Goal: Check status: Check status

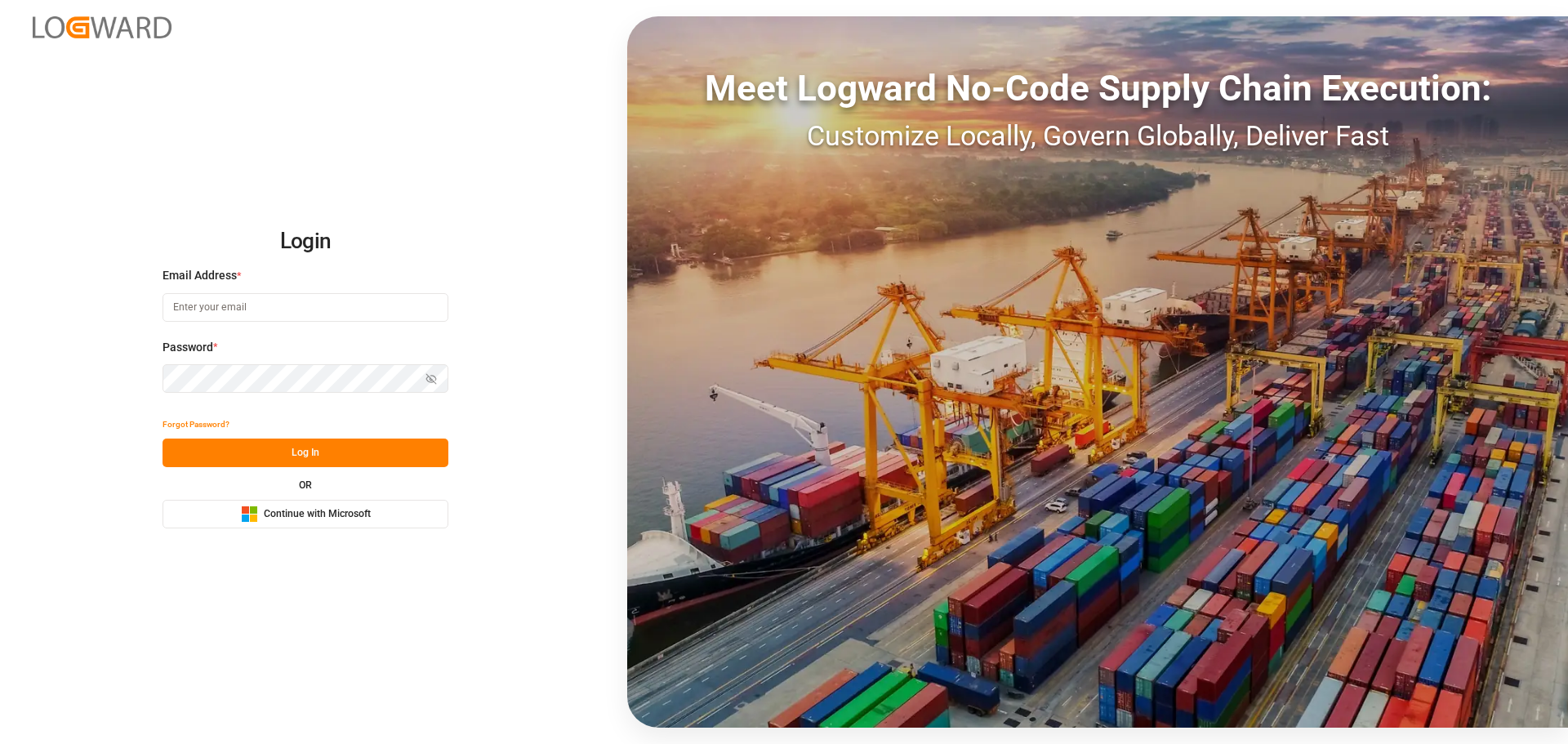
click at [302, 516] on span "Continue with Microsoft" at bounding box center [317, 514] width 107 height 14
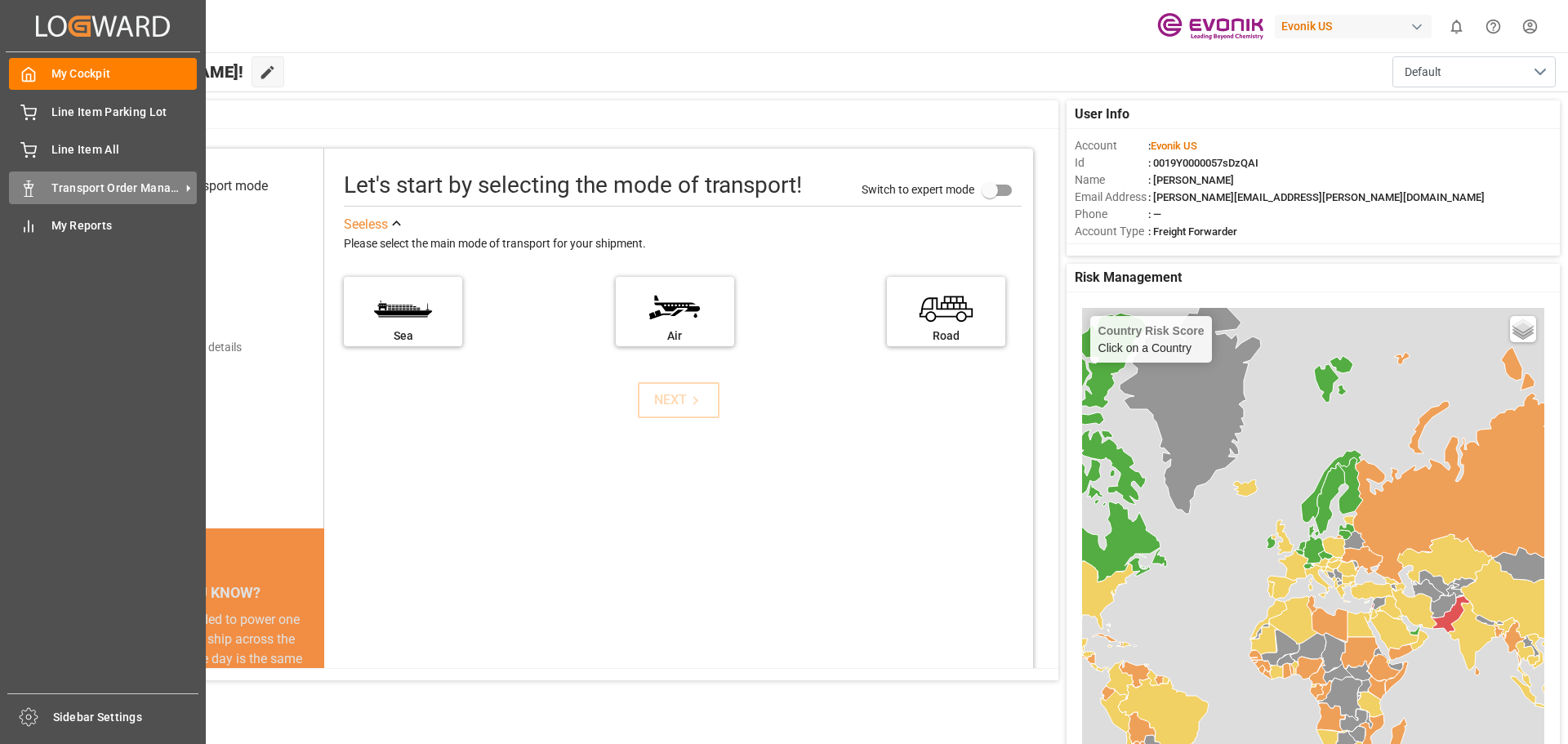
click at [46, 180] on div "Transport Order Management Transport Order Management" at bounding box center [103, 187] width 188 height 32
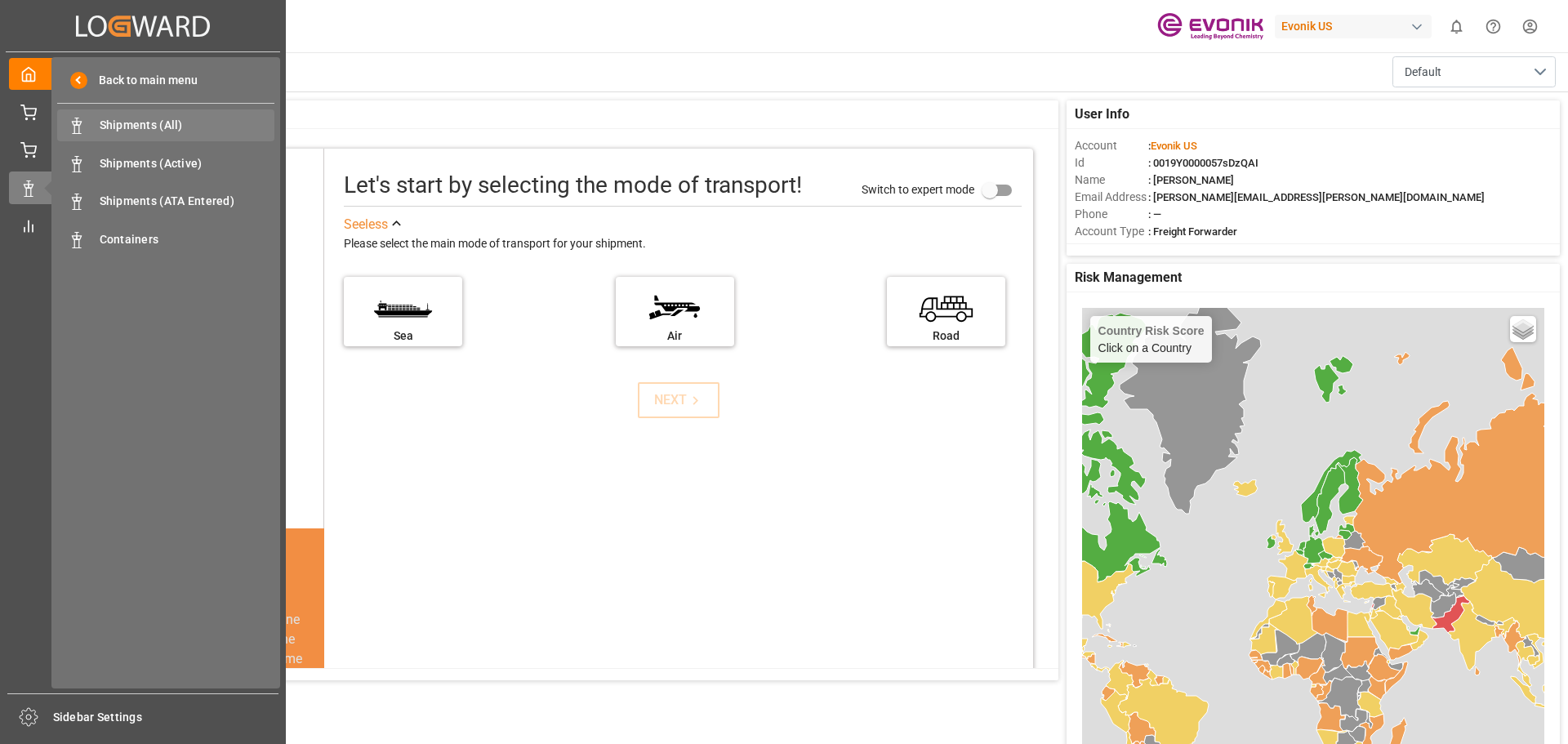
click at [144, 122] on span "Shipments (All)" at bounding box center [187, 126] width 176 height 17
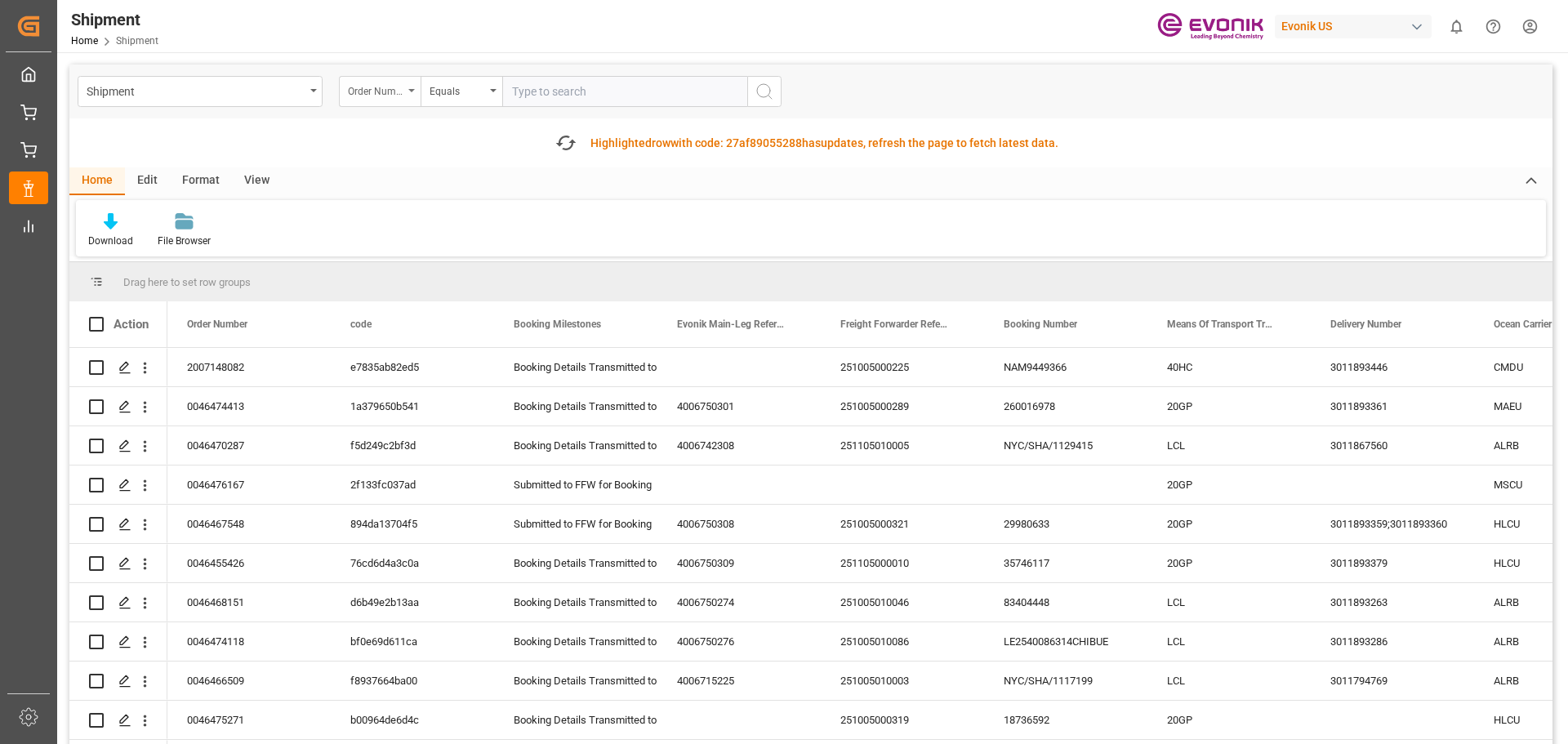
click at [411, 92] on div "Order Number" at bounding box center [379, 91] width 82 height 31
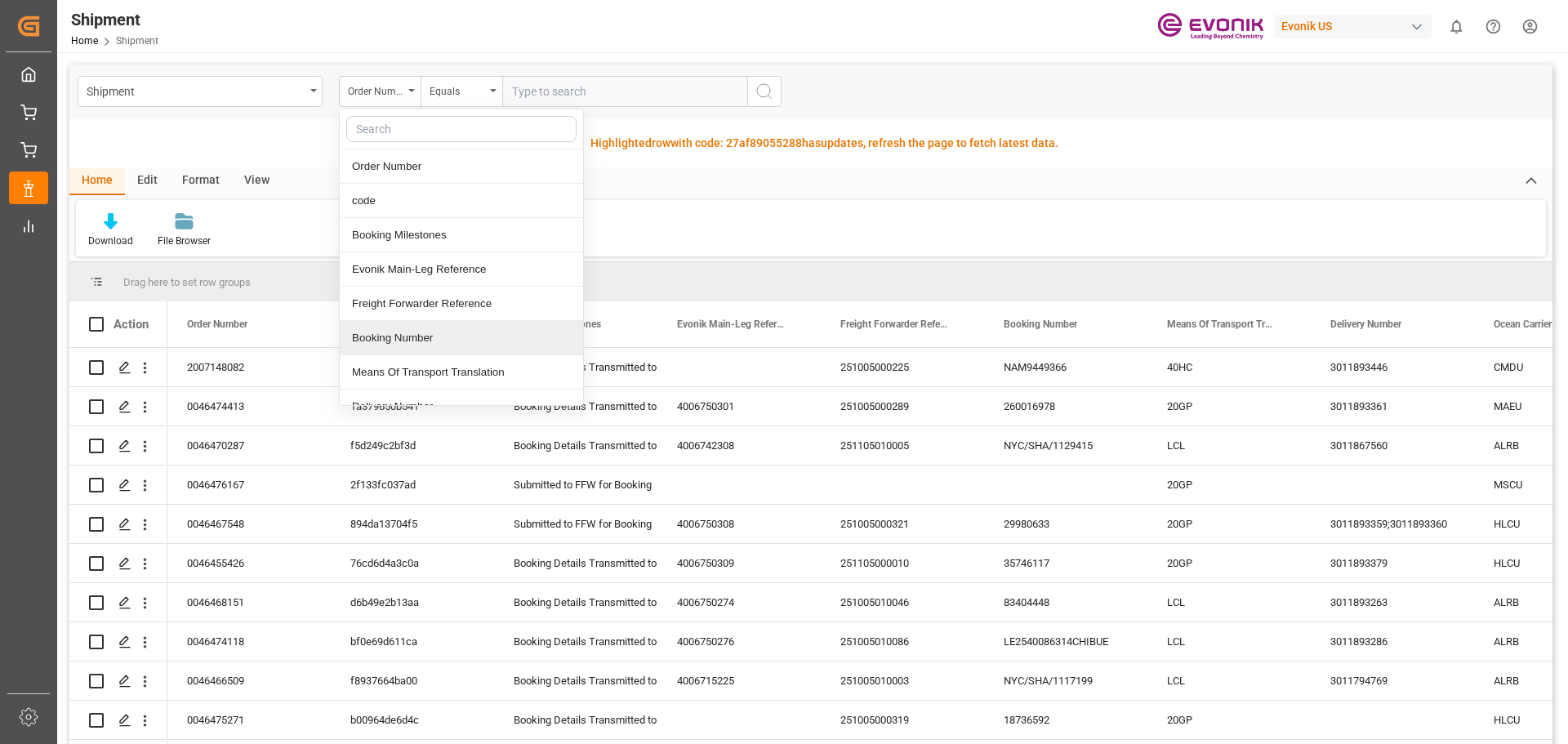
click at [401, 343] on div "Booking Number" at bounding box center [461, 338] width 243 height 35
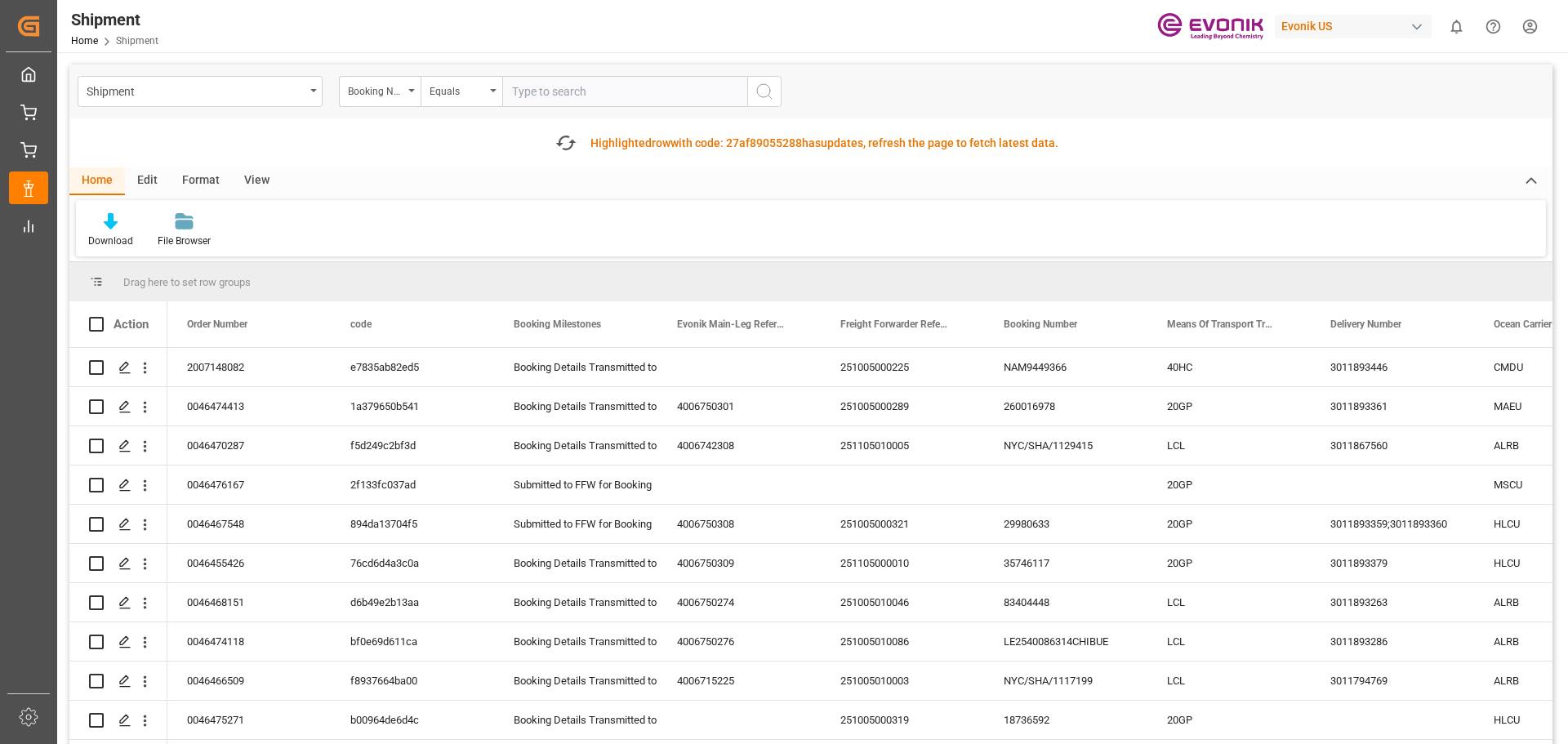
click at [527, 84] on input "text" at bounding box center [624, 91] width 245 height 31
type input "250905000011"
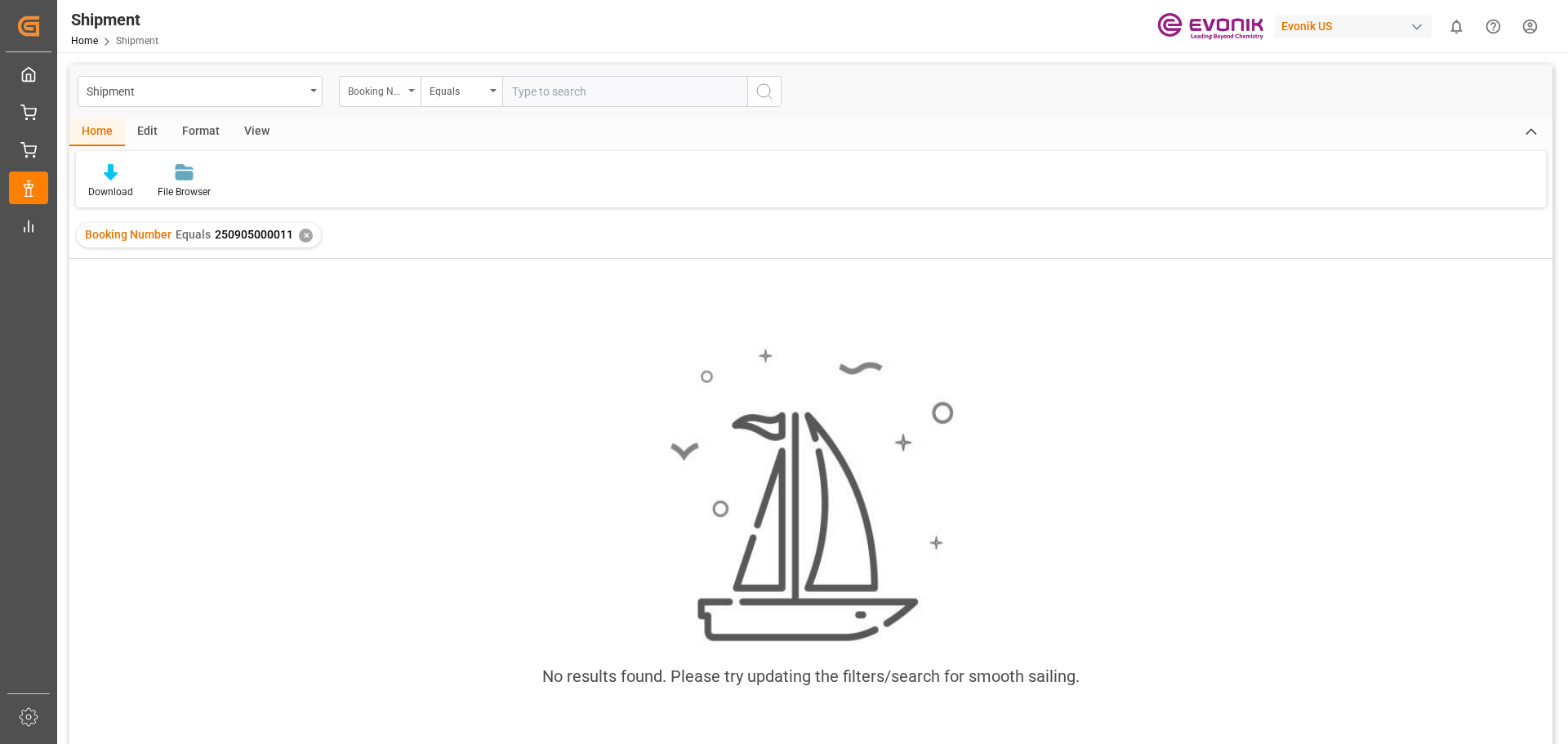
click at [411, 88] on div "Booking Number" at bounding box center [379, 91] width 82 height 31
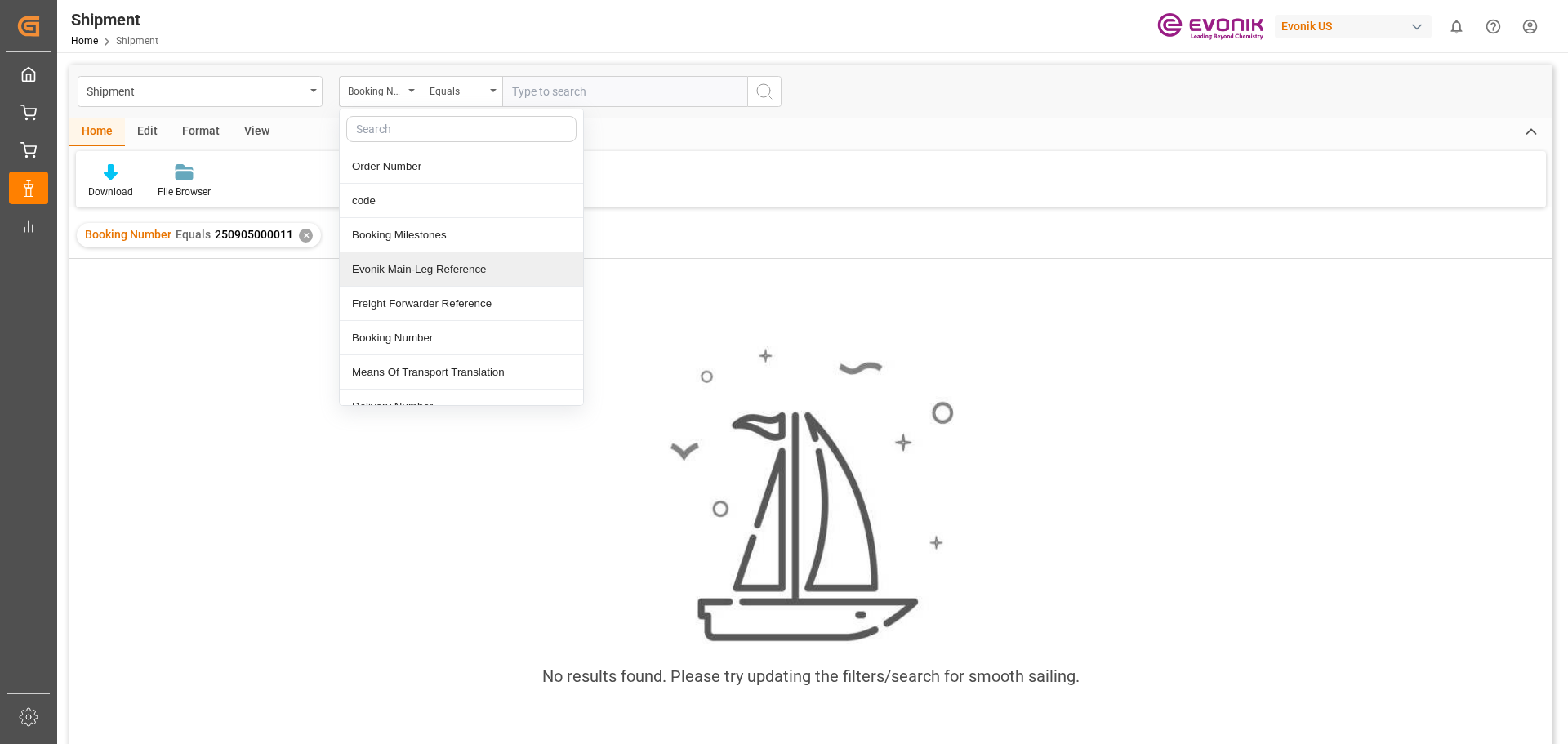
click at [387, 272] on div "Evonik Main-Leg Reference" at bounding box center [461, 270] width 243 height 35
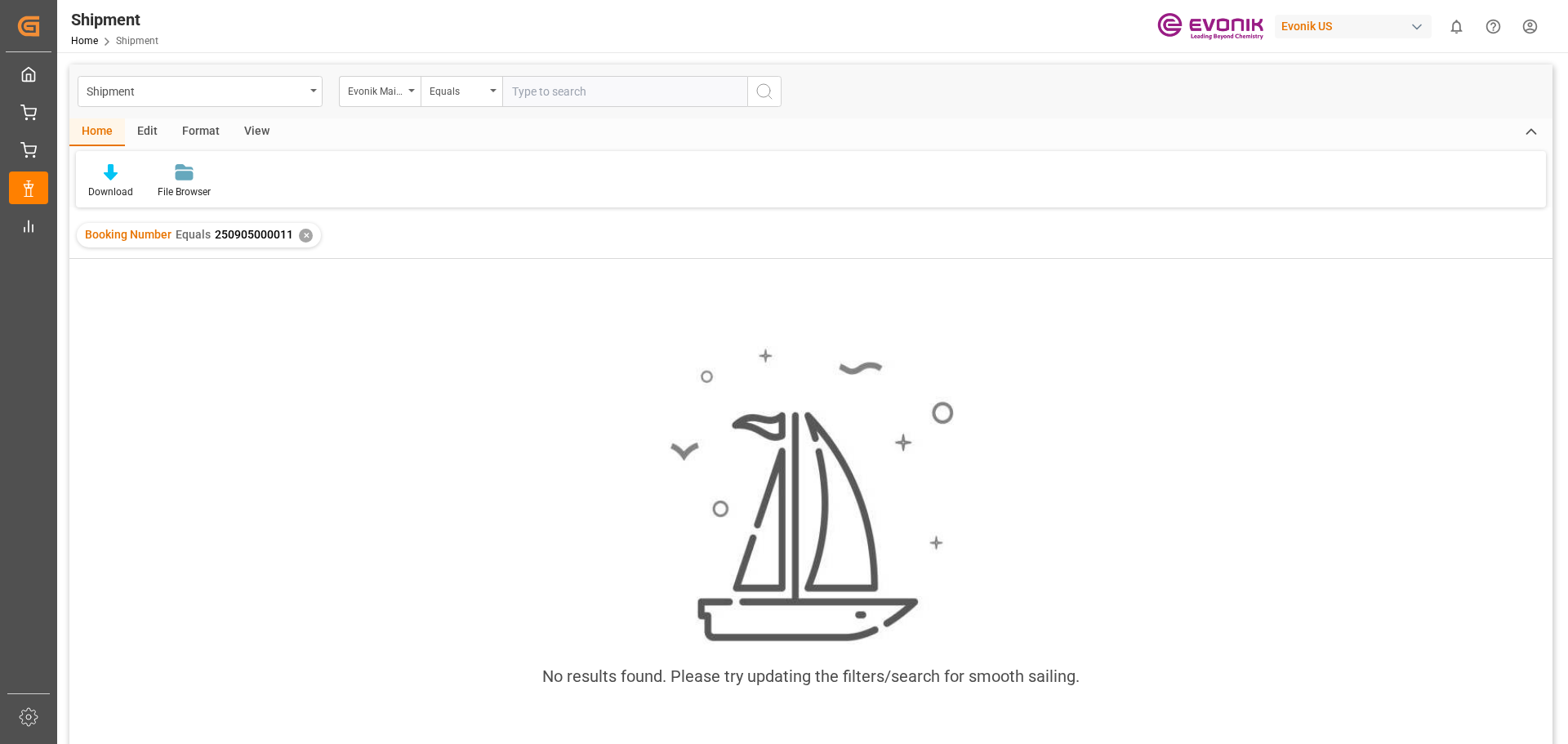
click at [549, 97] on input "text" at bounding box center [624, 91] width 245 height 31
paste input "4006676381"
type input "4006676381"
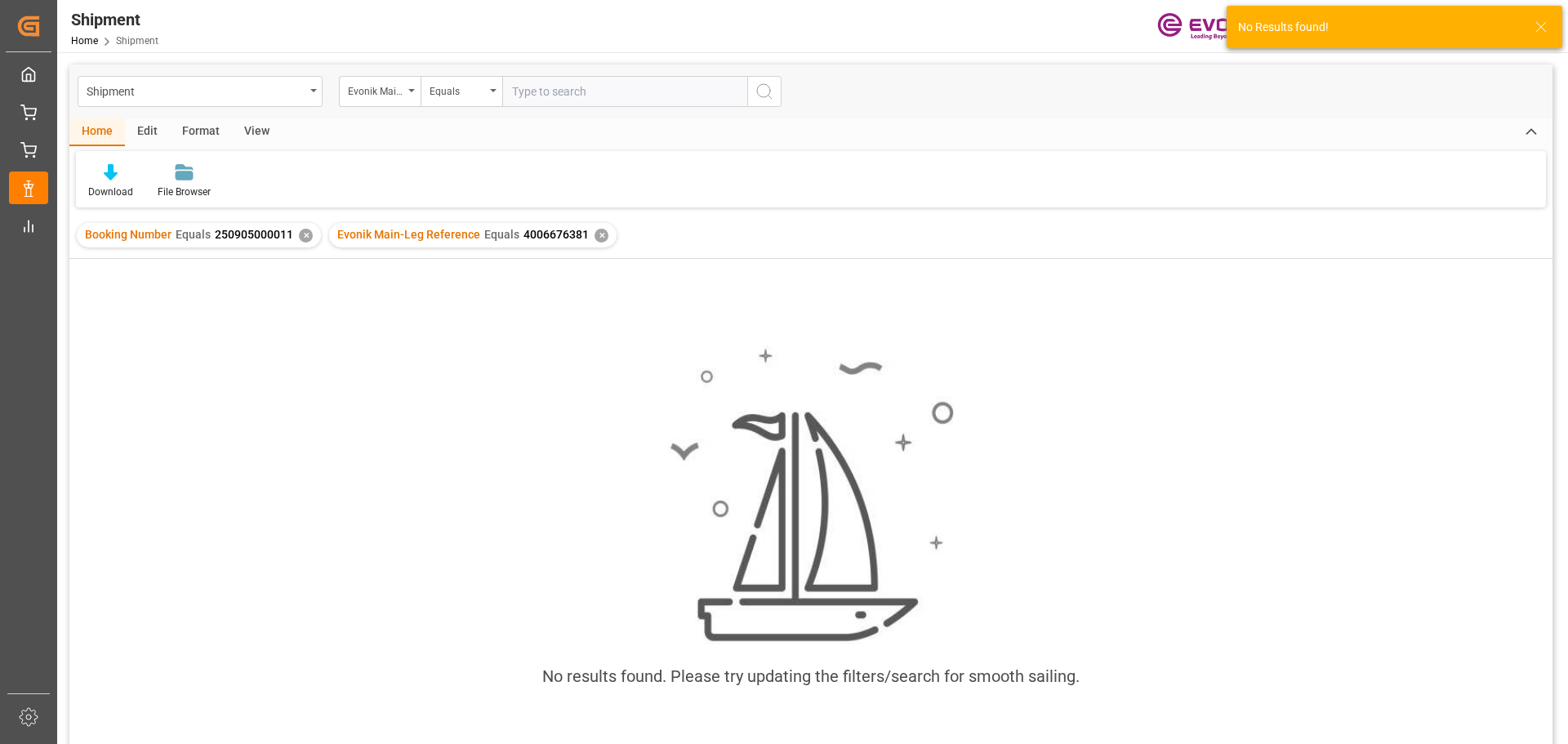
click at [549, 97] on input "text" at bounding box center [624, 91] width 245 height 31
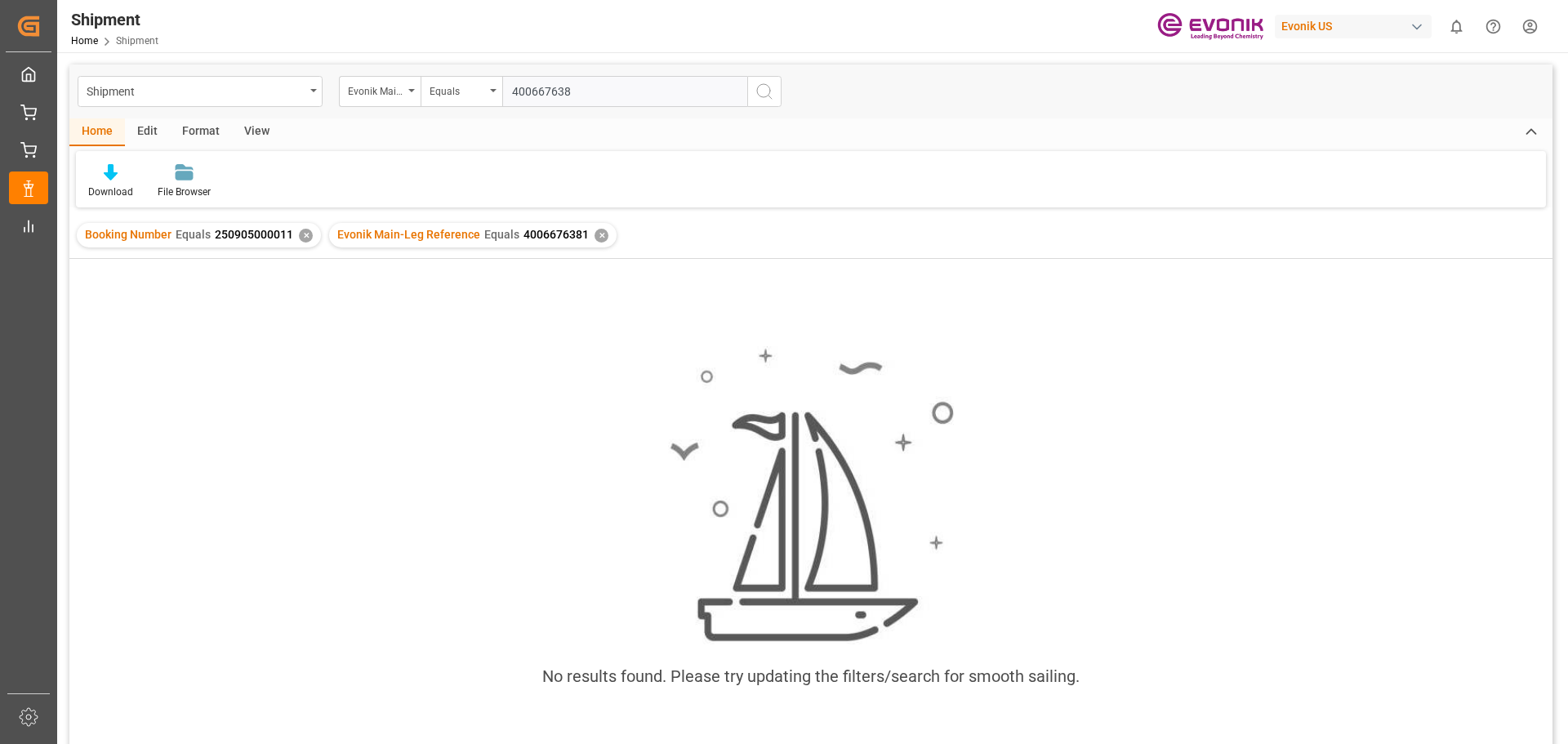
type input "4006676381"
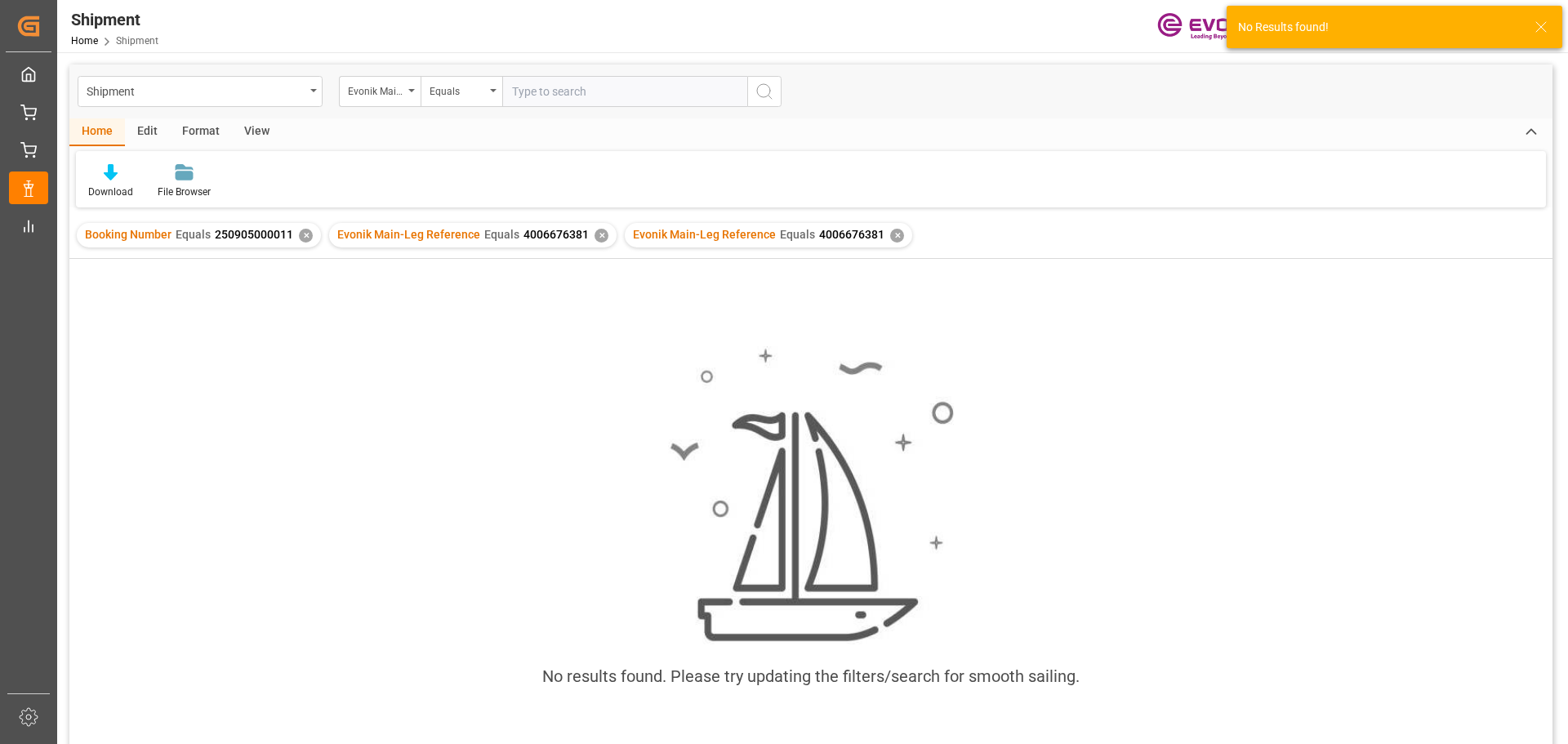
click at [890, 235] on div "✕" at bounding box center [897, 235] width 13 height 13
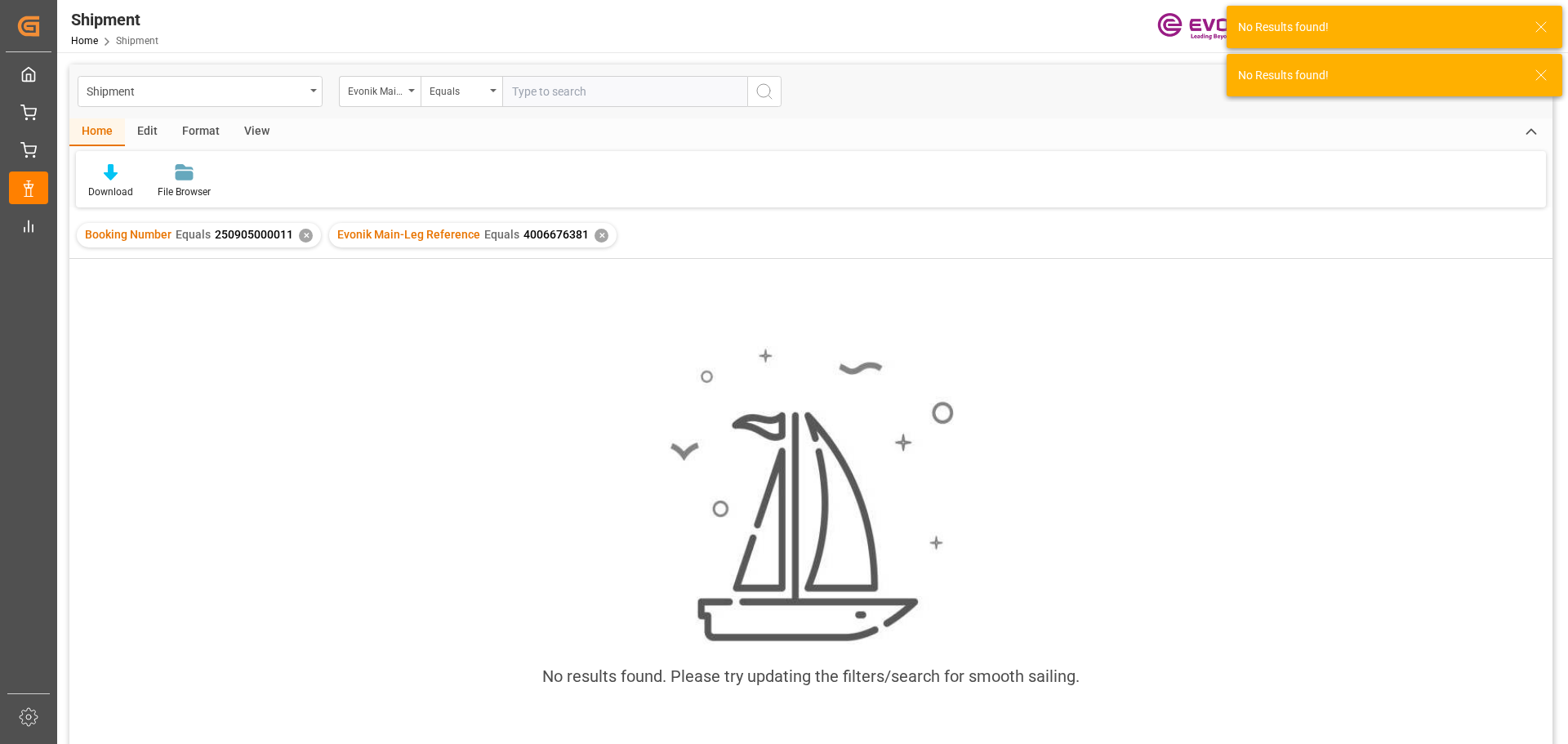
click at [594, 237] on div "✕" at bounding box center [601, 235] width 13 height 13
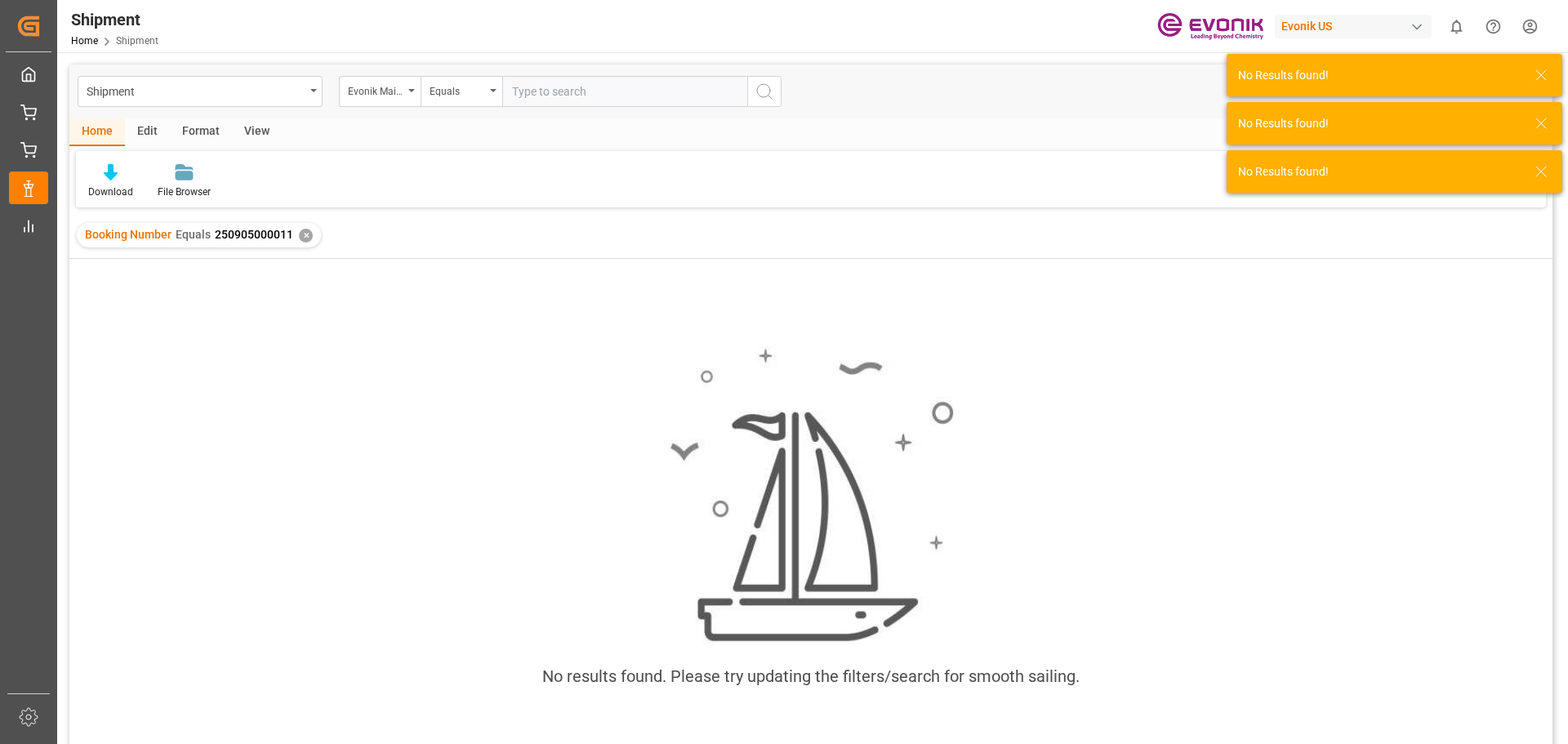
click at [305, 233] on div "✕" at bounding box center [305, 235] width 13 height 13
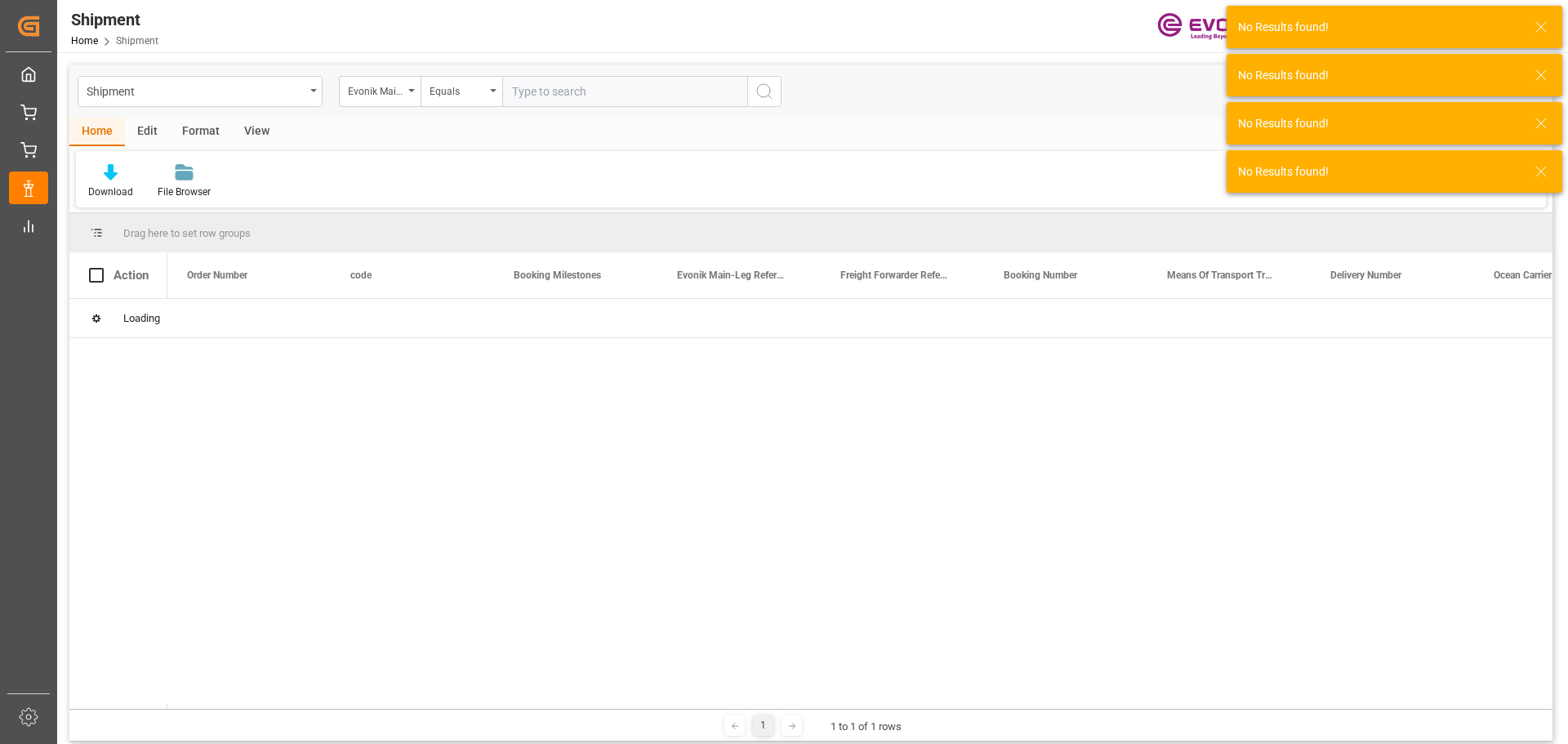
click at [521, 95] on input "text" at bounding box center [624, 91] width 245 height 31
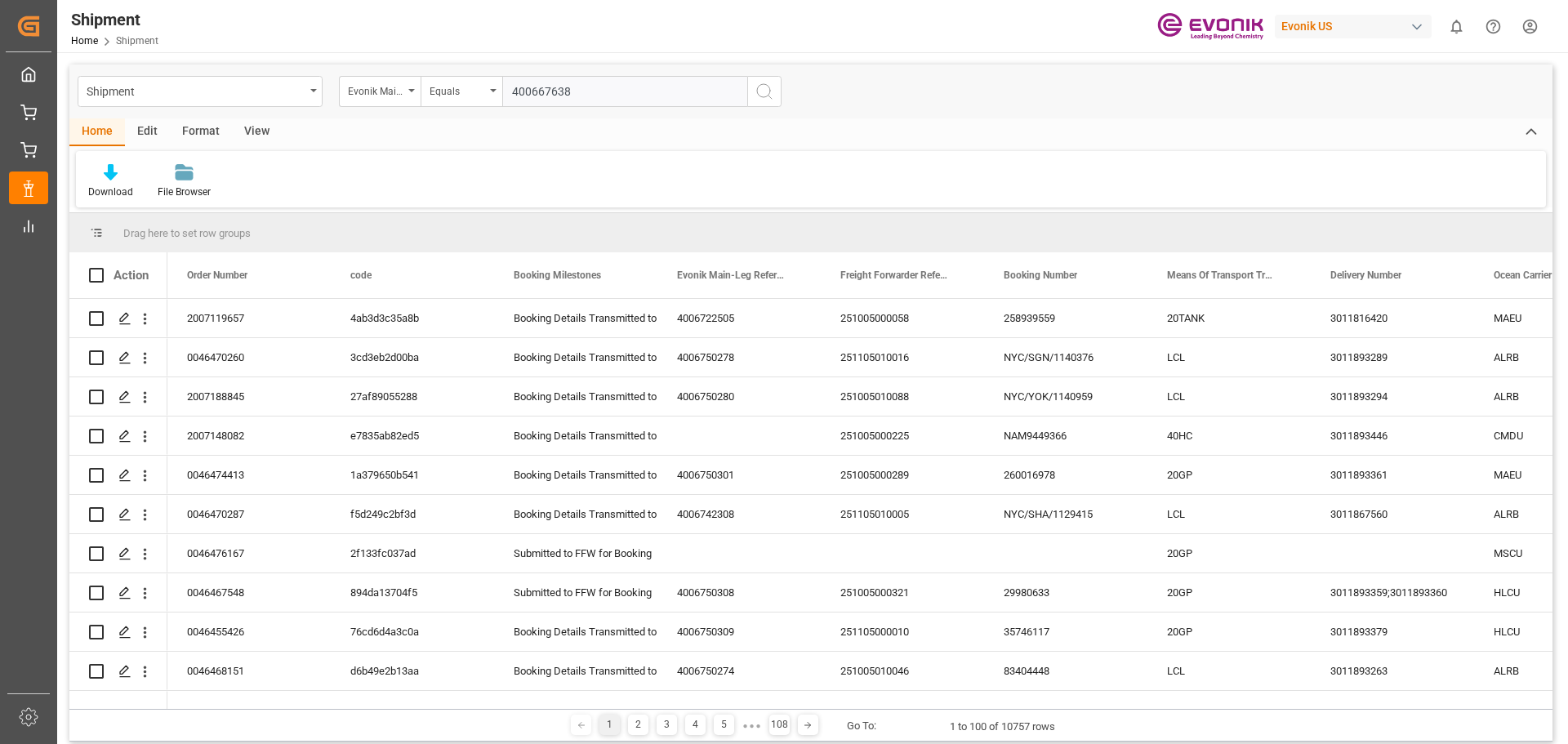
type input "4006676381"
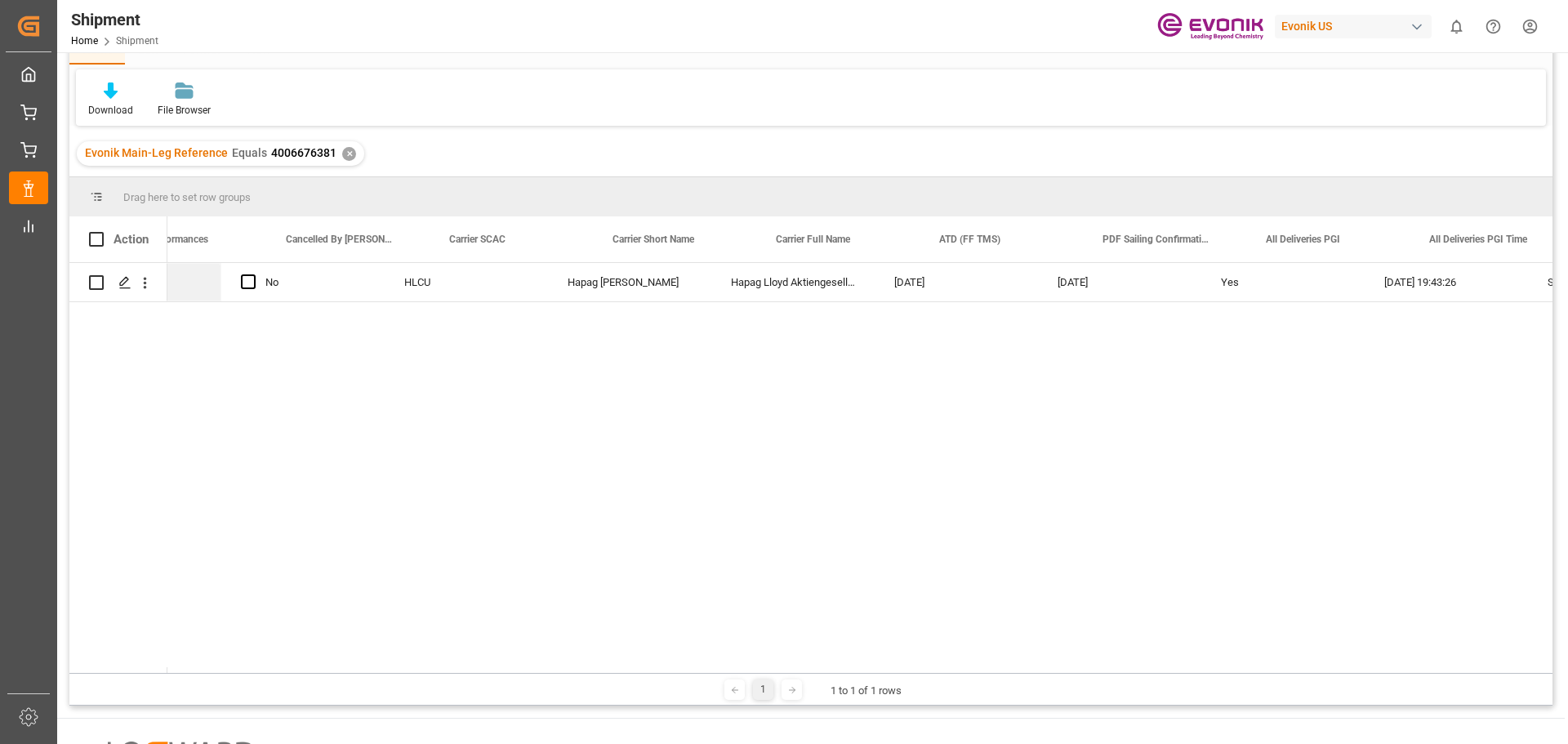
scroll to position [0, 9701]
click at [343, 153] on div "✕" at bounding box center [349, 154] width 13 height 13
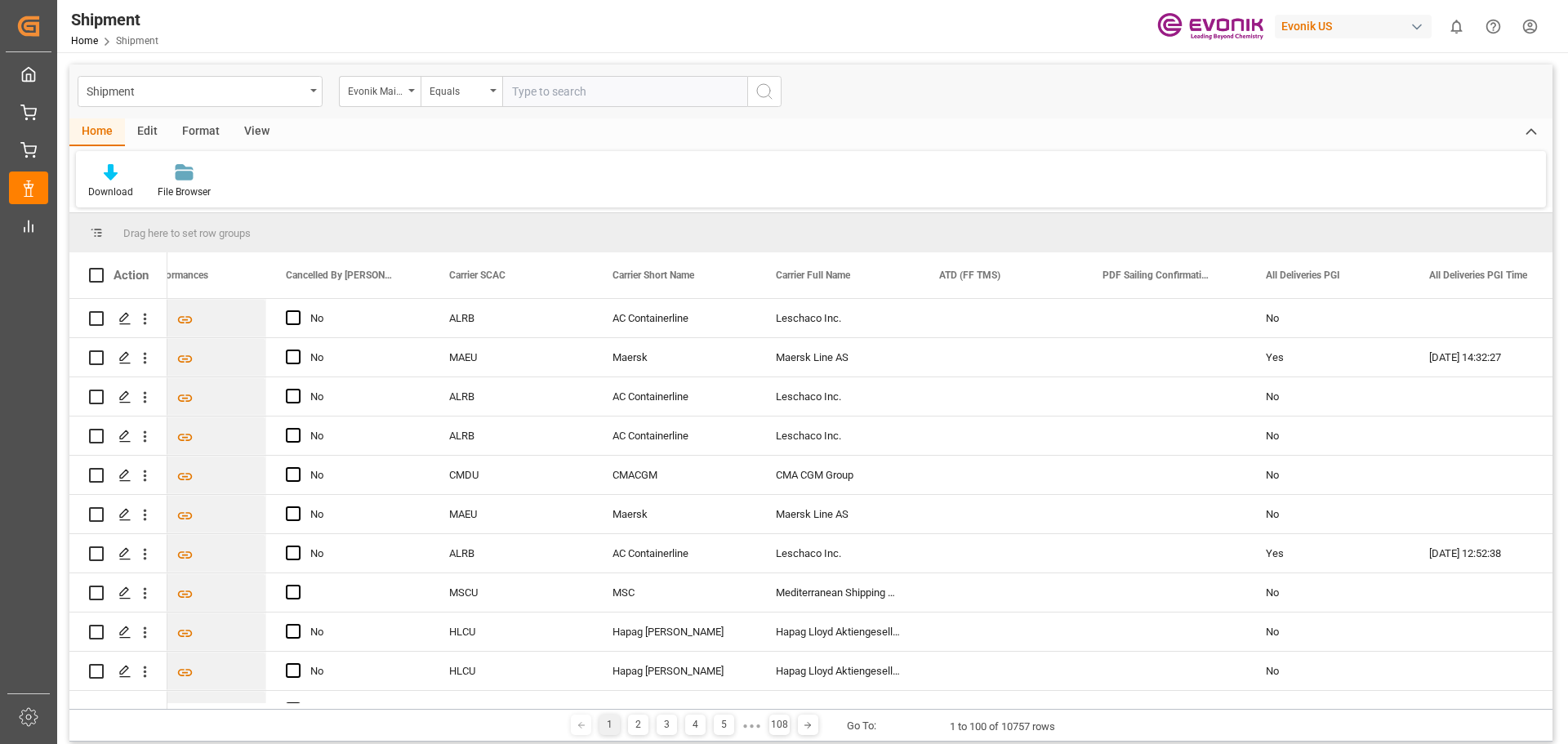
click at [528, 90] on input "text" at bounding box center [624, 91] width 245 height 31
type input "4006721862"
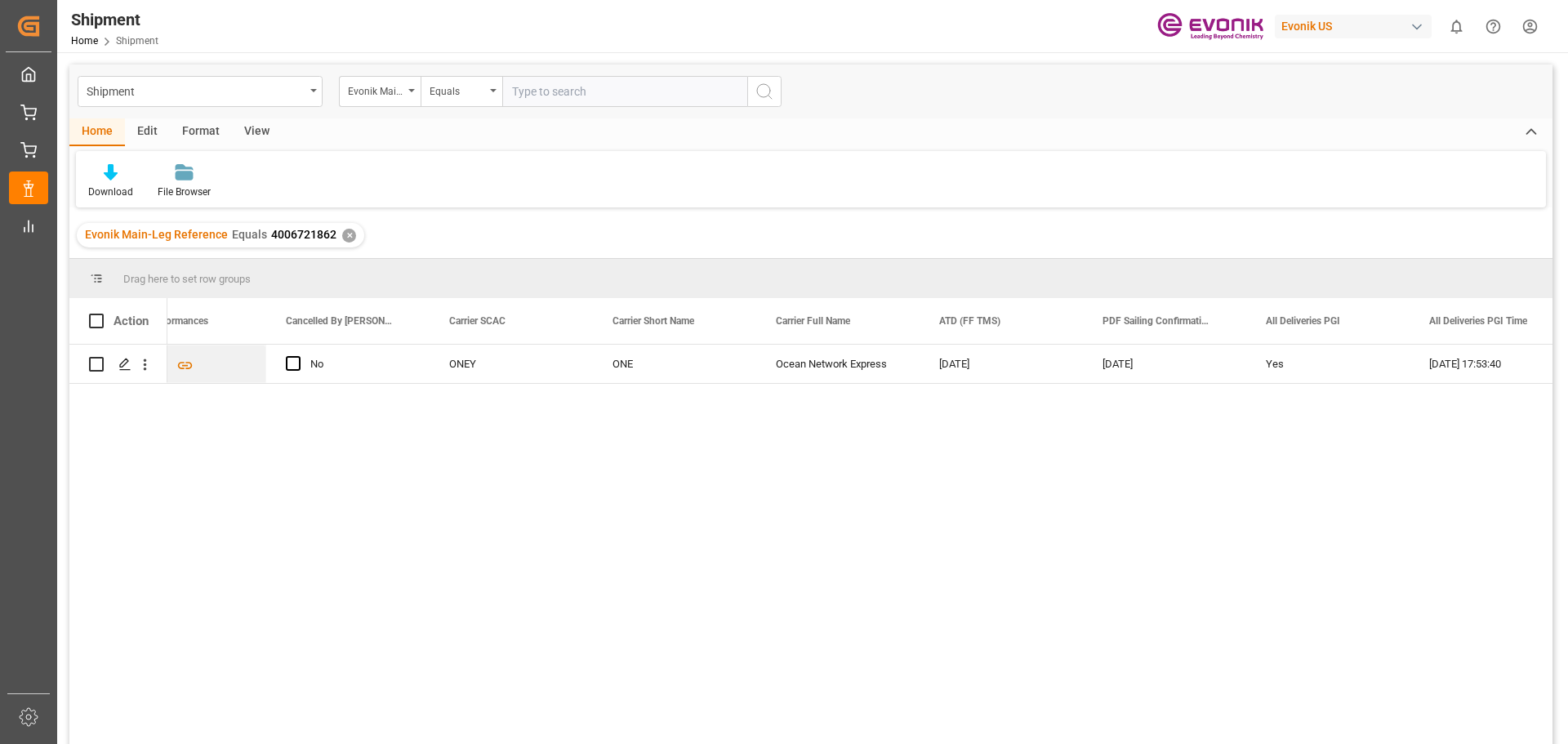
click at [344, 232] on div "✕" at bounding box center [349, 235] width 13 height 13
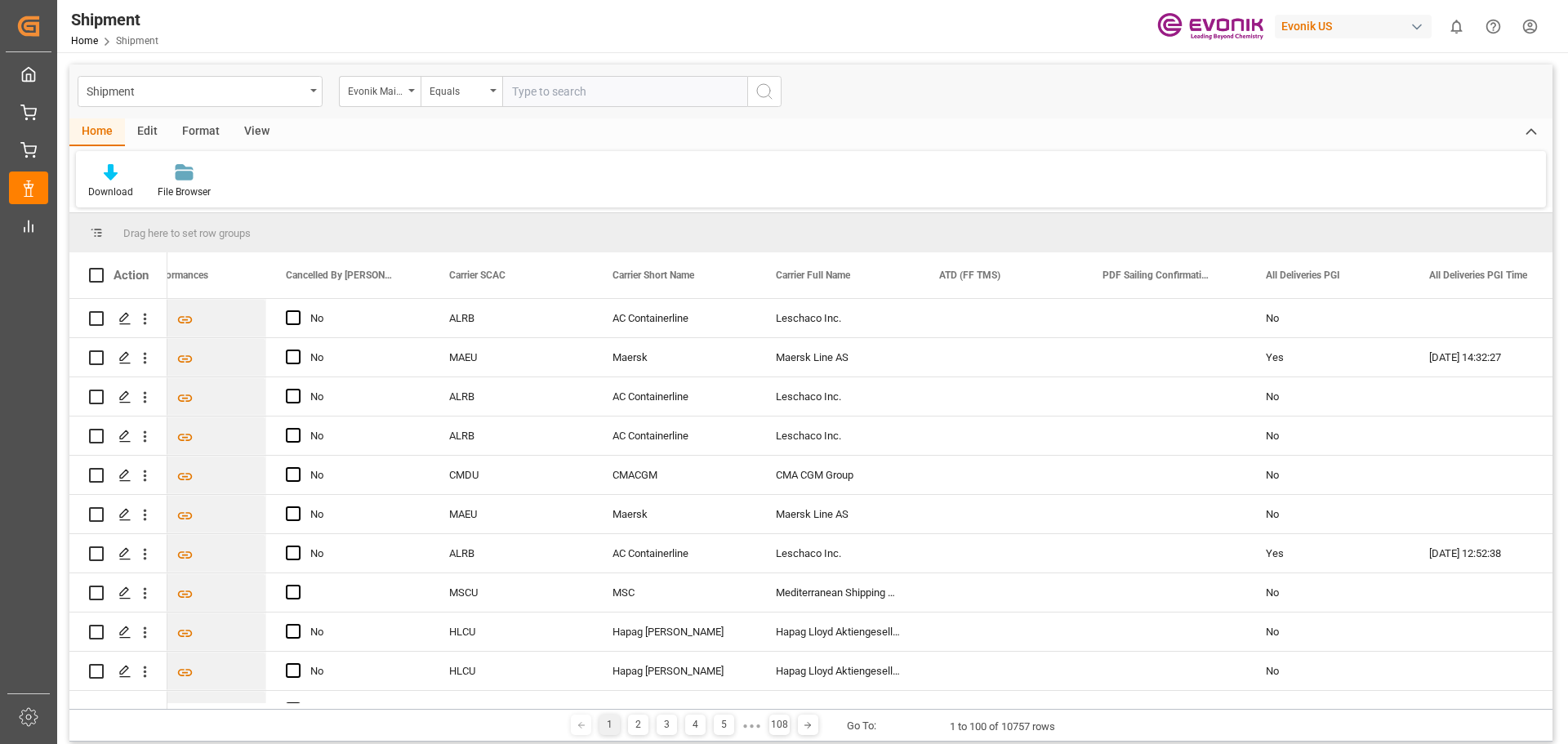
click at [523, 93] on input "text" at bounding box center [624, 91] width 245 height 31
type input "4006719344"
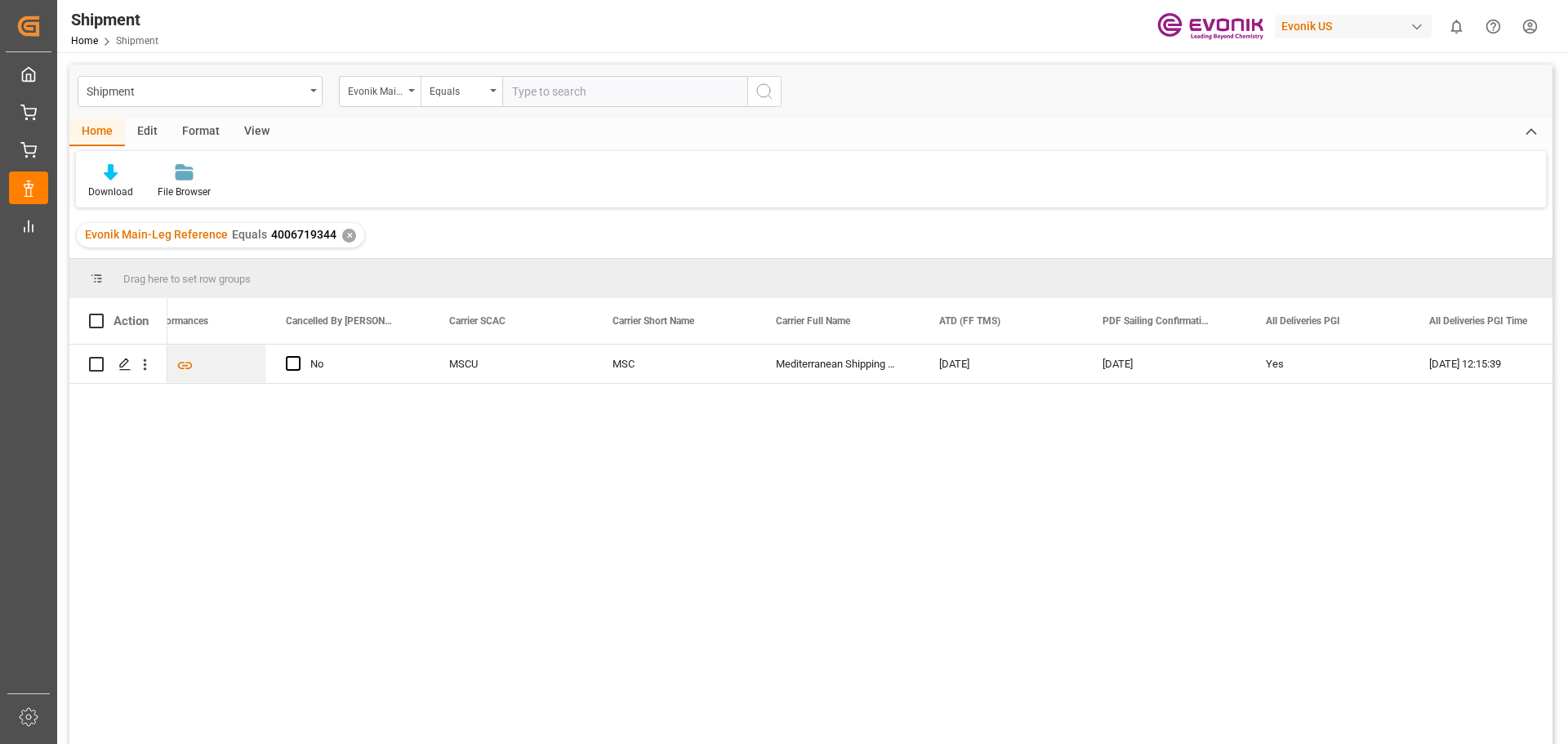
click at [346, 232] on div "✕" at bounding box center [349, 235] width 13 height 13
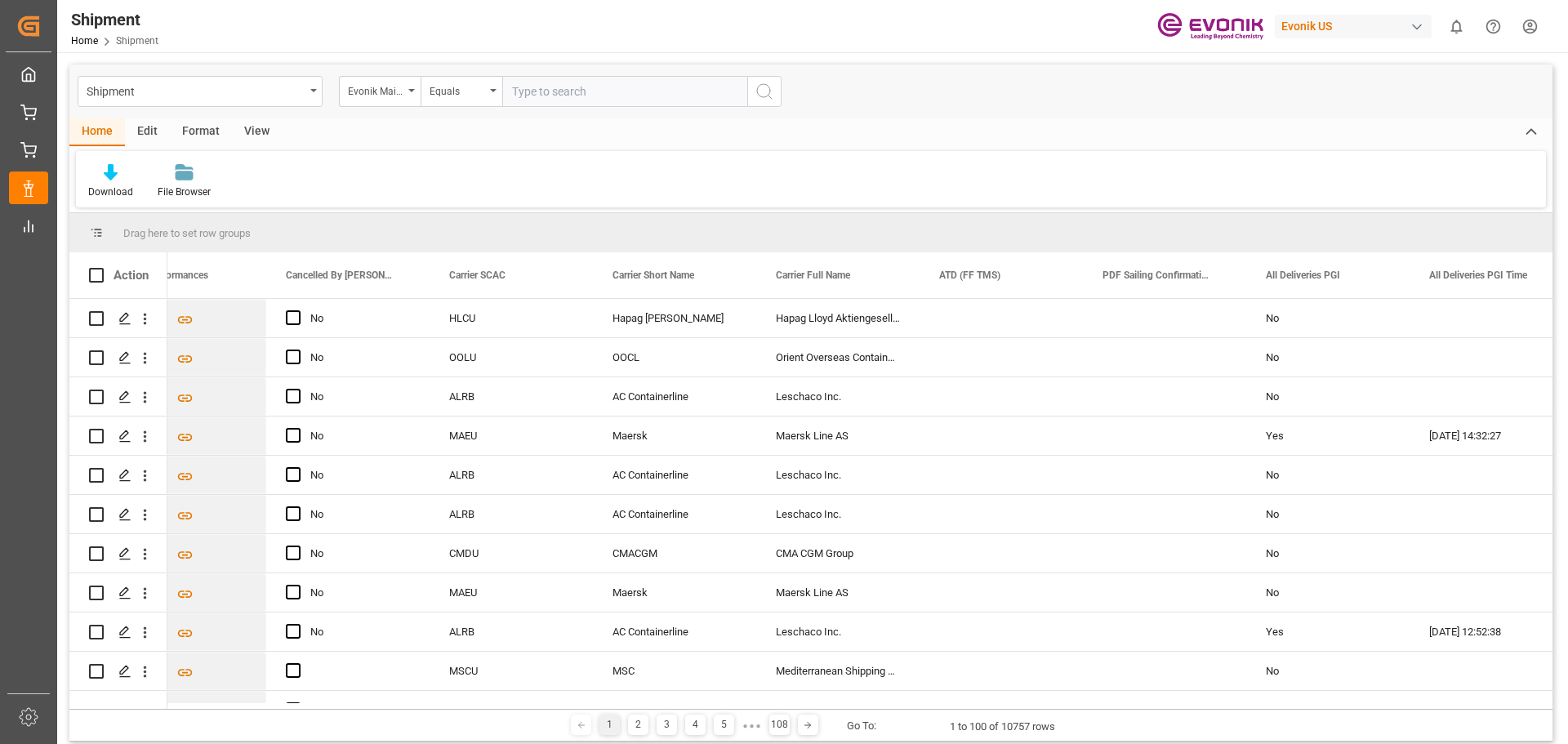
click at [538, 96] on input "text" at bounding box center [624, 91] width 245 height 31
type input "4006699527"
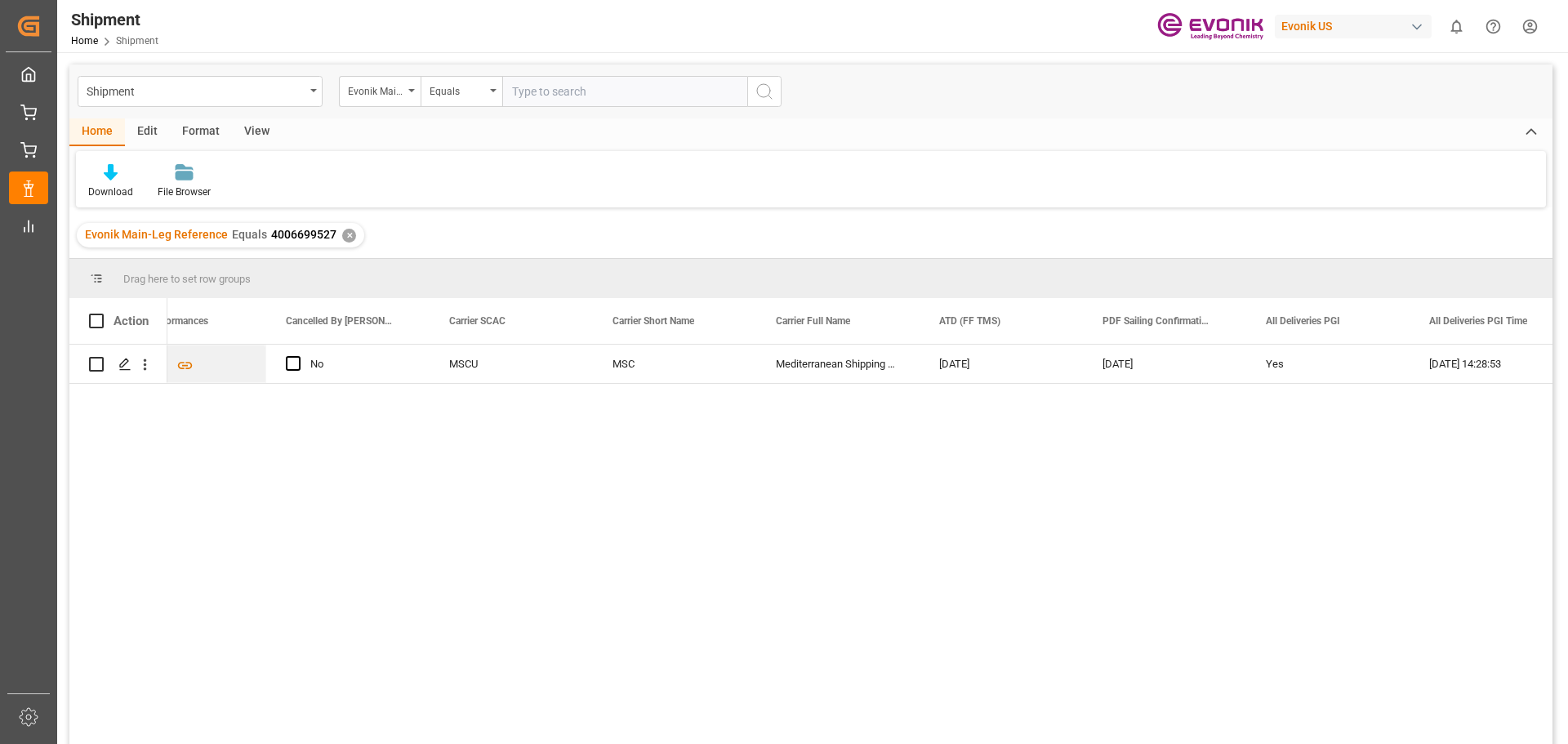
click at [342, 233] on div "✕" at bounding box center [349, 235] width 13 height 13
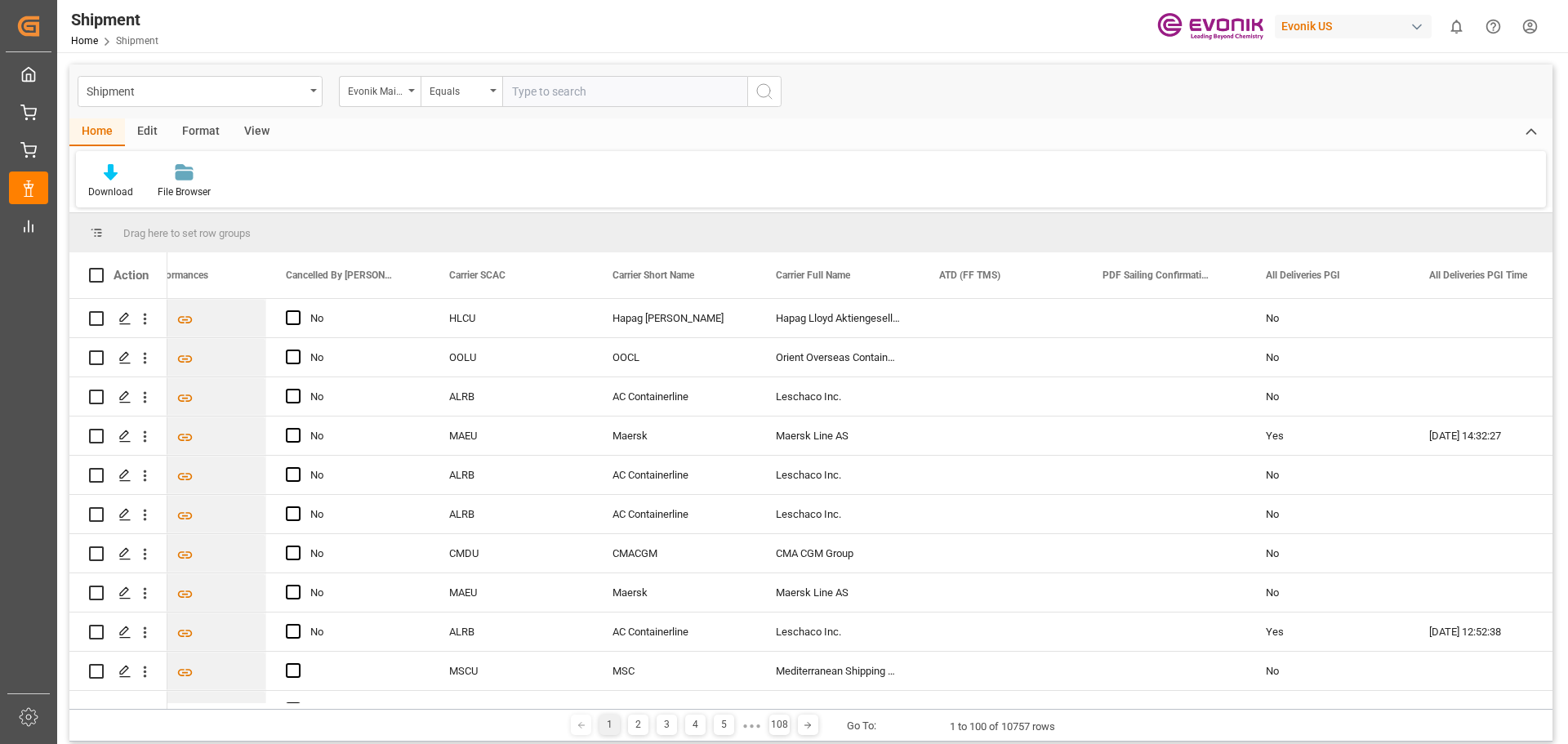
click at [528, 94] on input "text" at bounding box center [624, 91] width 245 height 31
type input "4006707281"
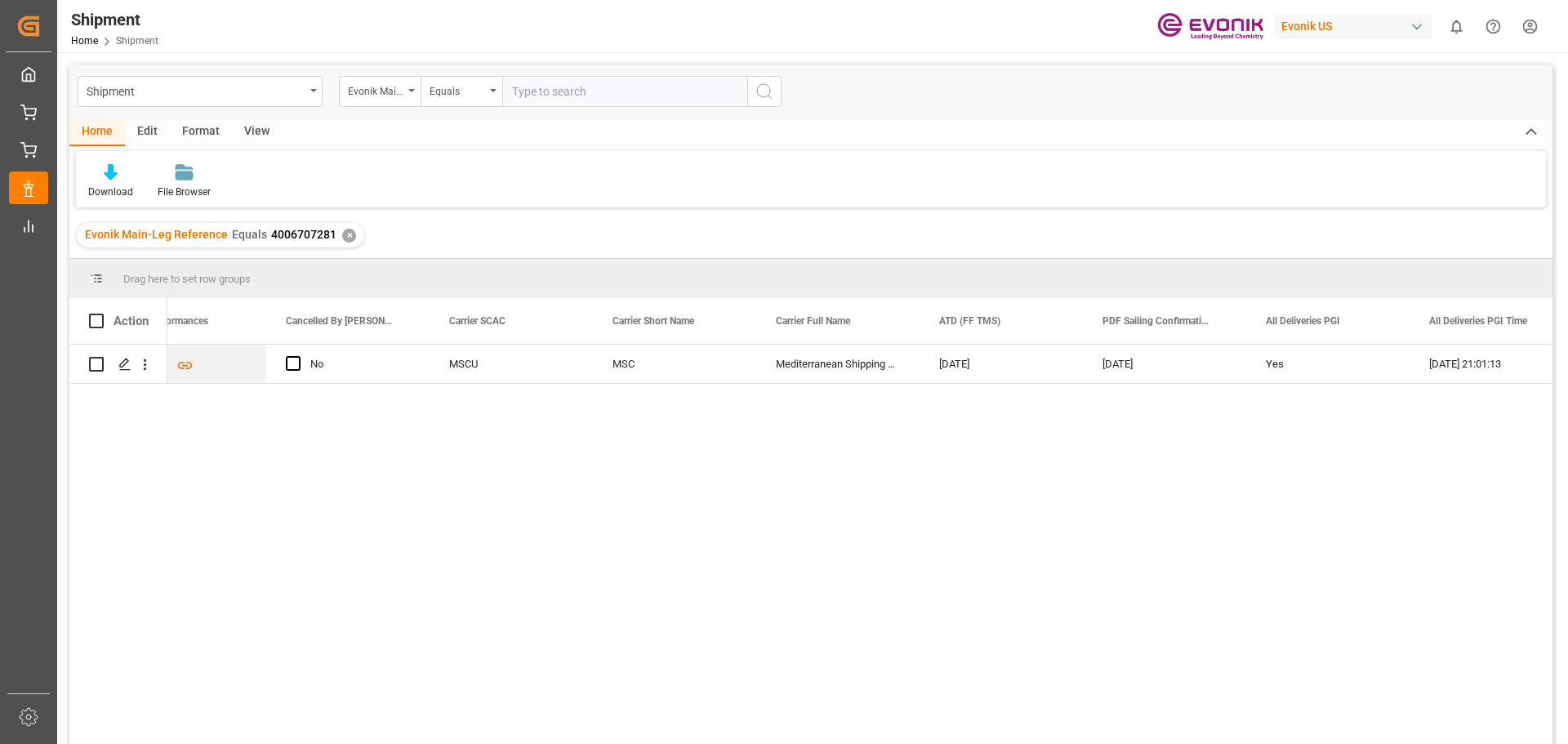
click at [342, 234] on div "✕" at bounding box center [349, 235] width 13 height 13
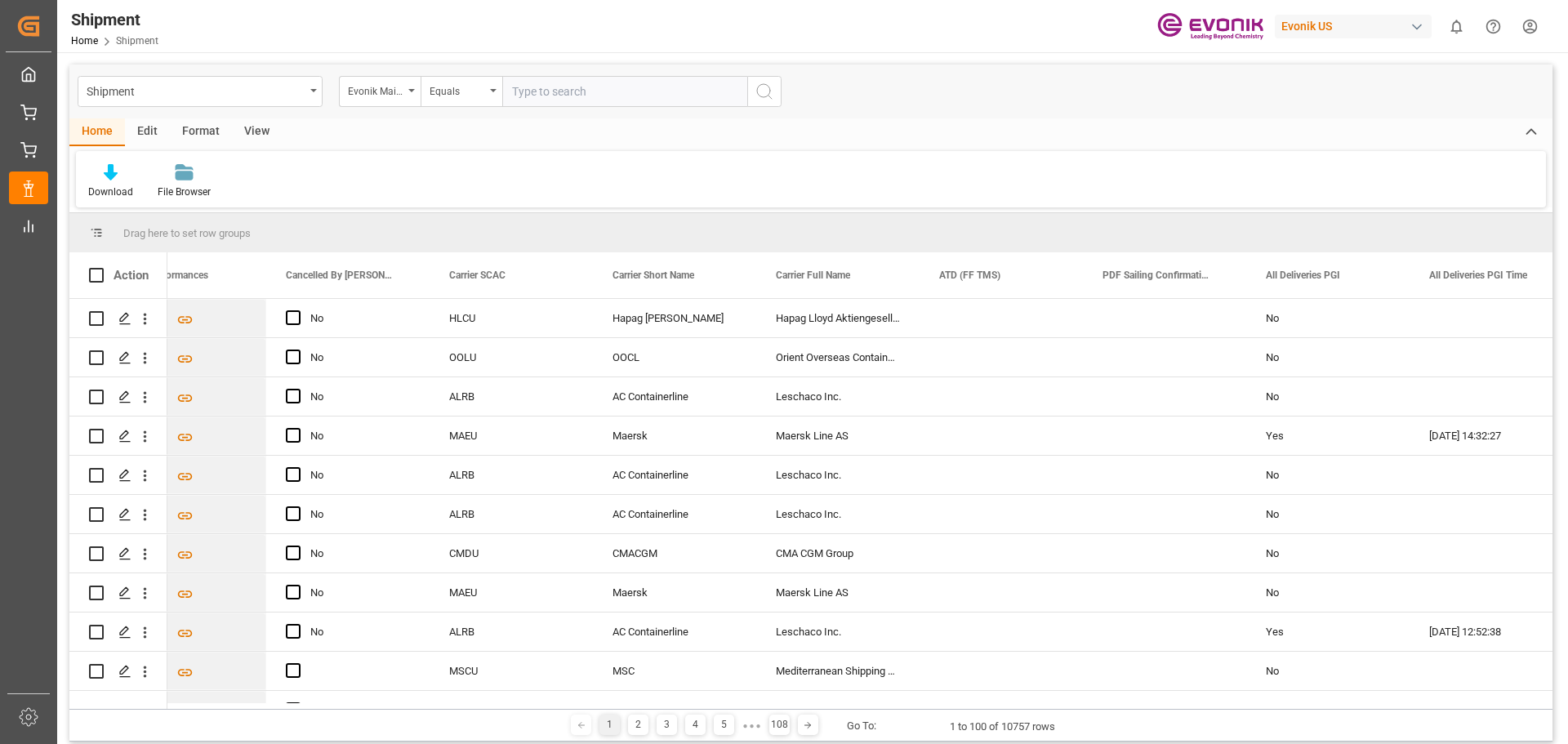
click at [525, 92] on input "text" at bounding box center [624, 91] width 245 height 31
type input "4006721840"
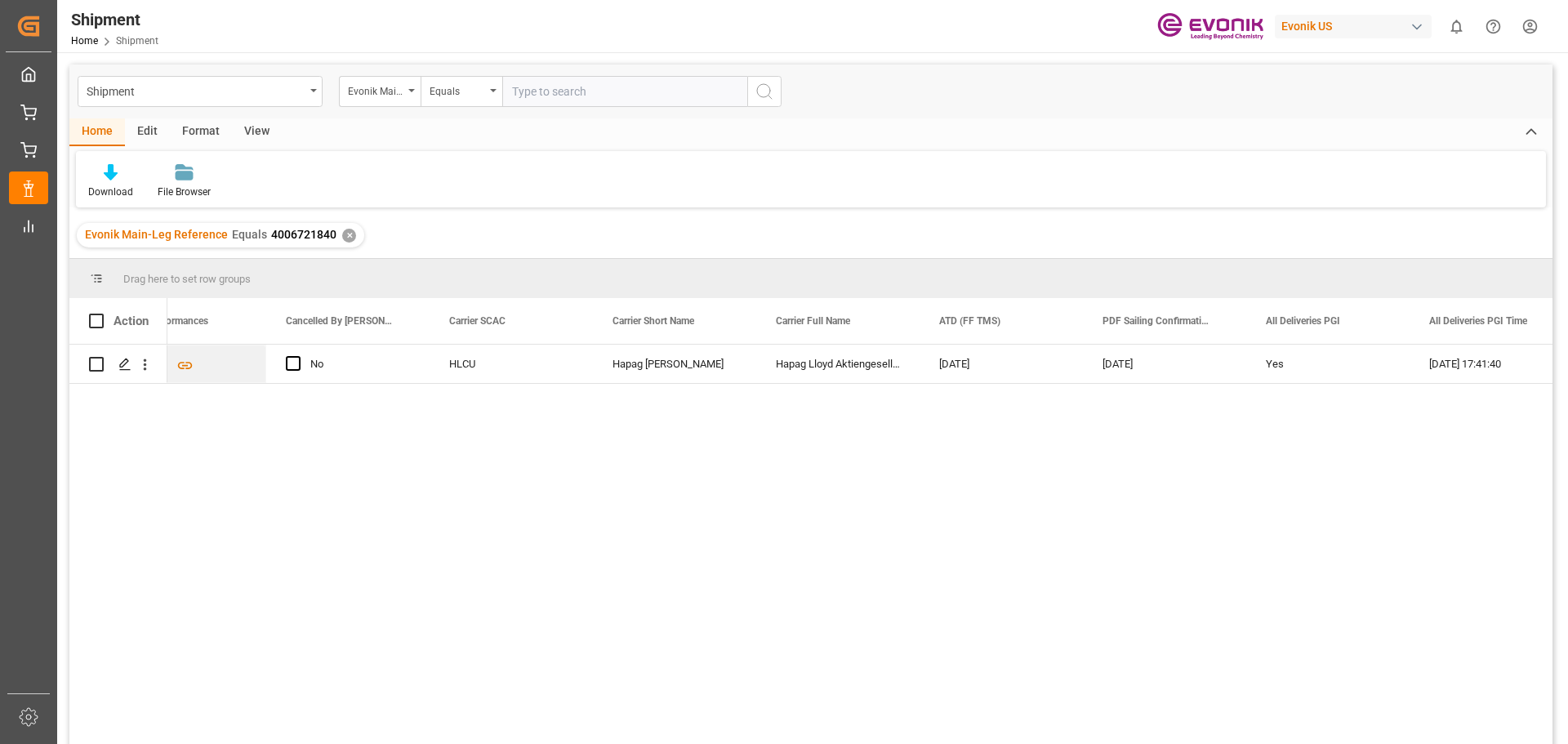
click at [344, 237] on div "✕" at bounding box center [349, 235] width 13 height 13
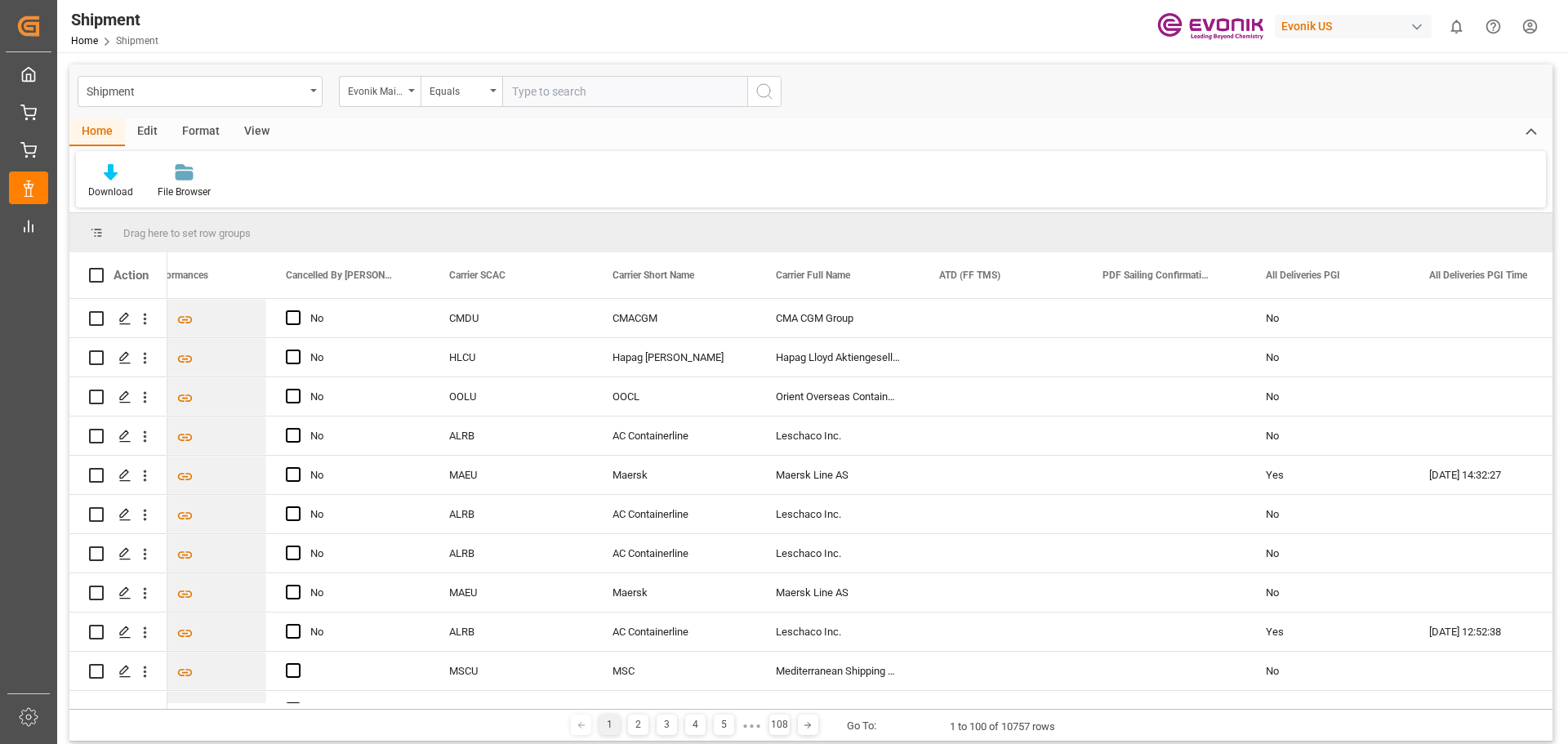
click at [528, 93] on input "text" at bounding box center [624, 91] width 245 height 31
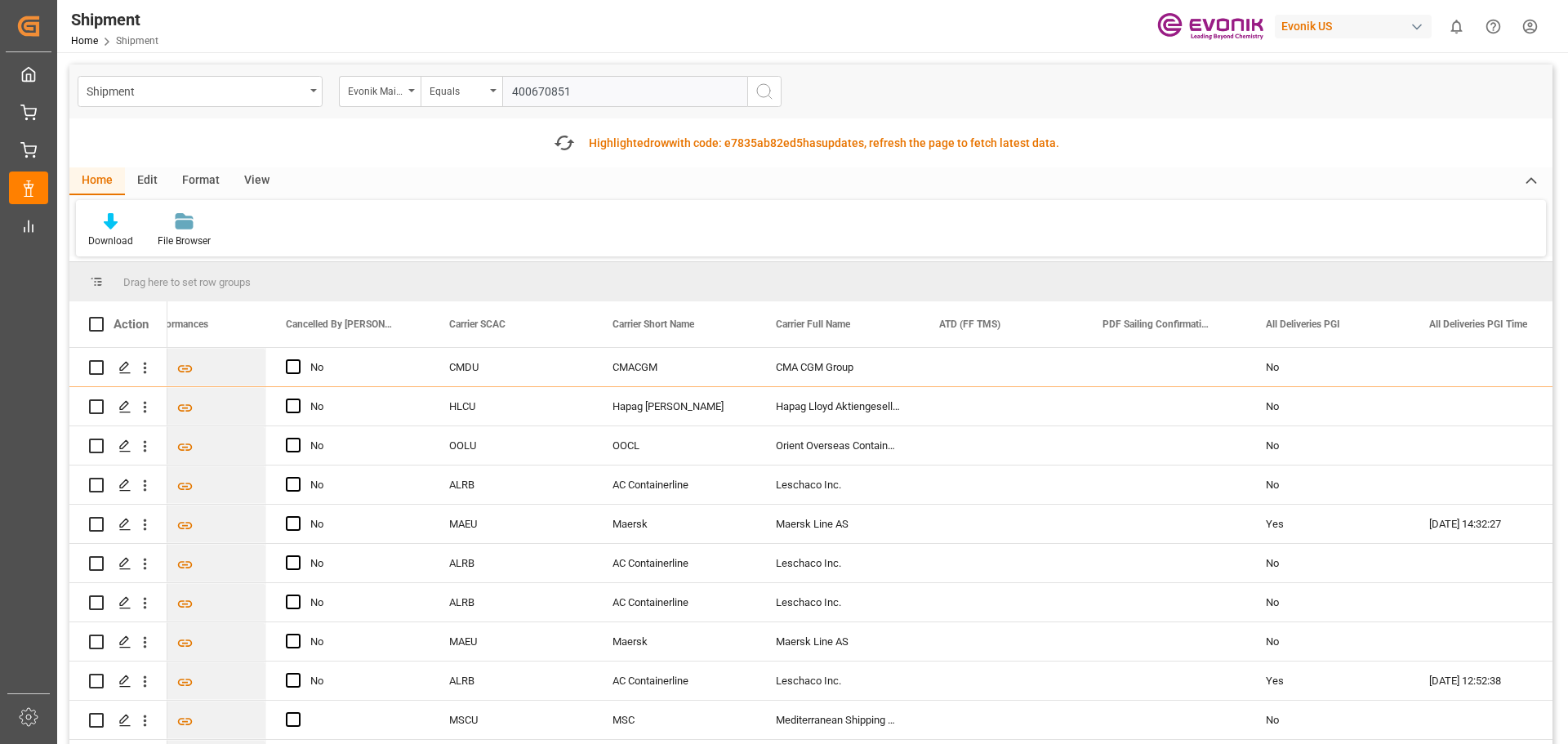
type input "4006708518"
